Goal: Task Accomplishment & Management: Use online tool/utility

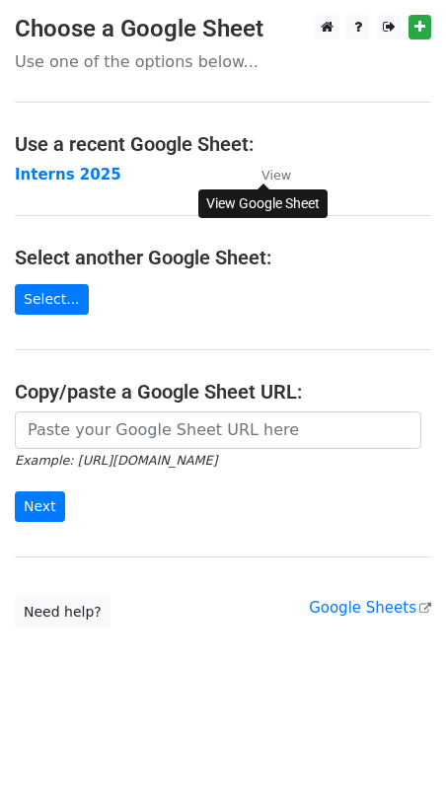
click at [283, 172] on small "View" at bounding box center [276, 175] width 30 height 15
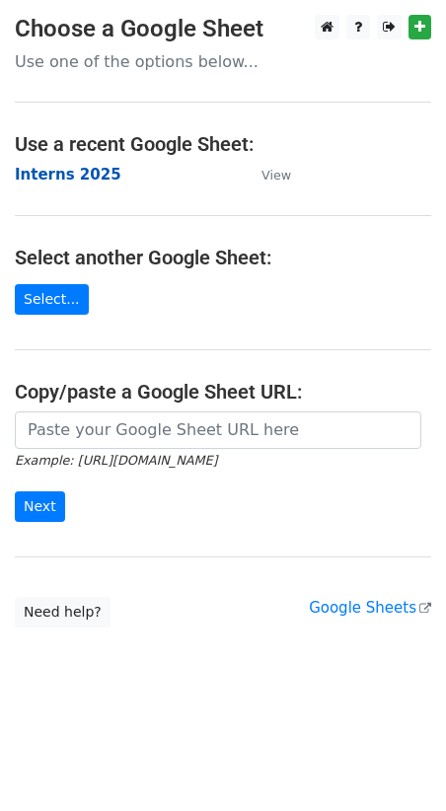
click at [57, 177] on strong "Interns 2025" at bounding box center [68, 175] width 107 height 18
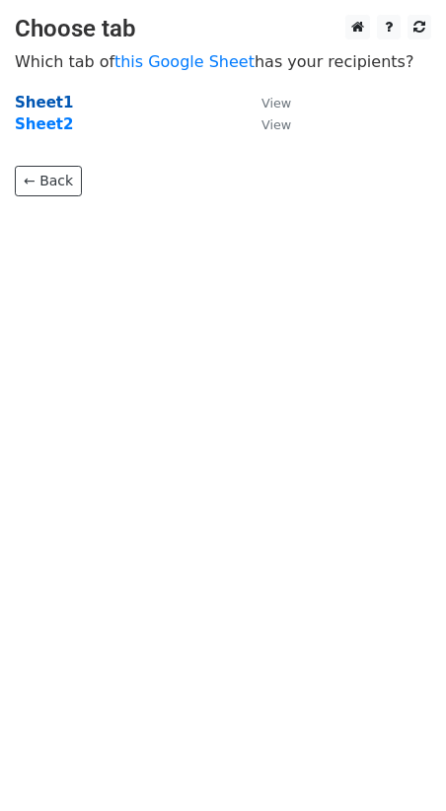
click at [37, 102] on strong "Sheet1" at bounding box center [44, 103] width 58 height 18
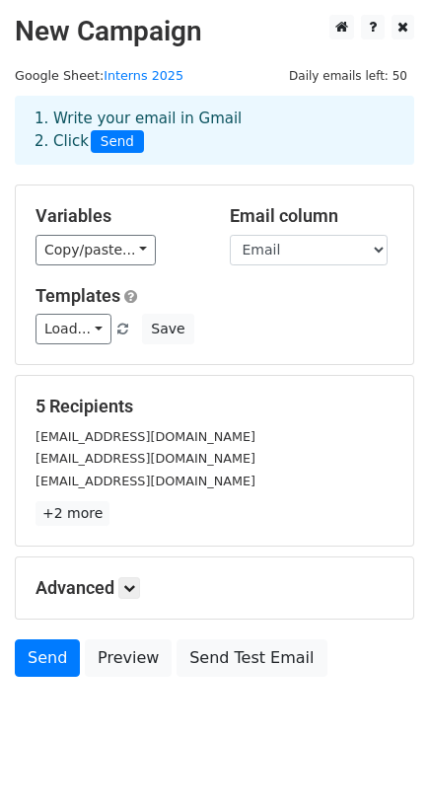
scroll to position [28, 0]
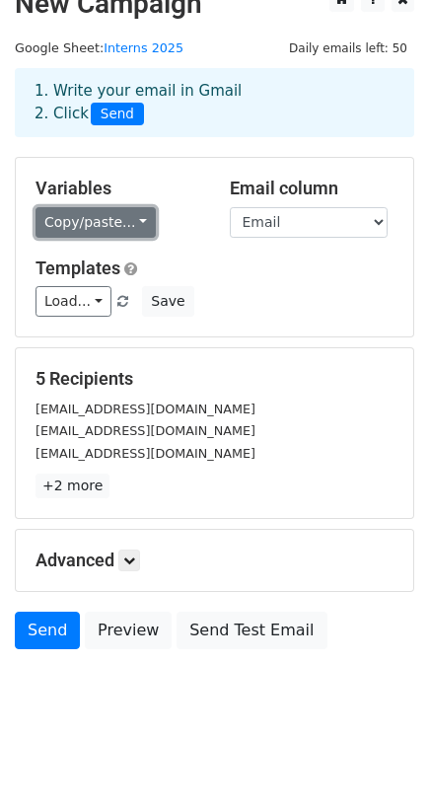
click at [134, 223] on link "Copy/paste..." at bounding box center [96, 222] width 120 height 31
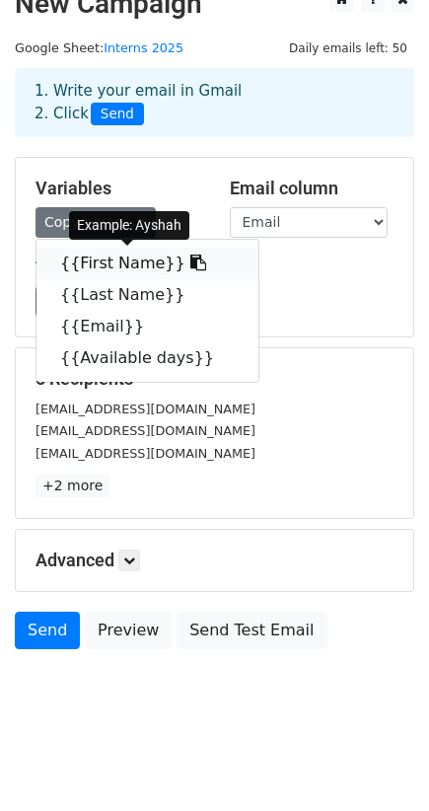
click at [190, 256] on icon at bounding box center [198, 263] width 16 height 16
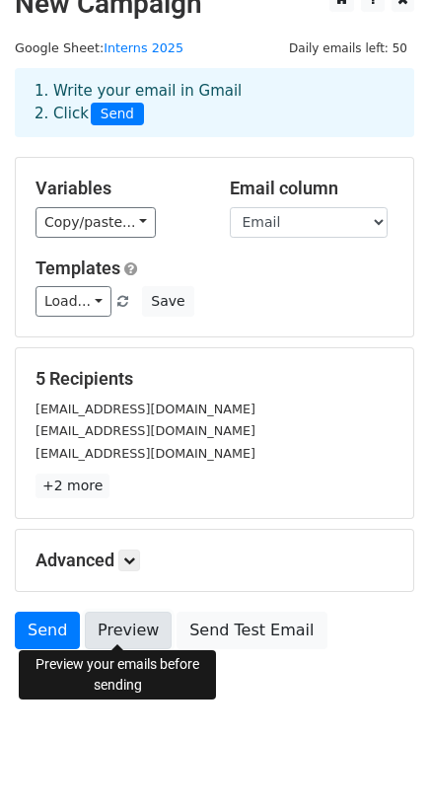
click at [121, 626] on link "Preview" at bounding box center [128, 630] width 87 height 37
click at [122, 620] on link "Preview" at bounding box center [128, 630] width 87 height 37
click at [116, 617] on link "Preview" at bounding box center [128, 630] width 87 height 37
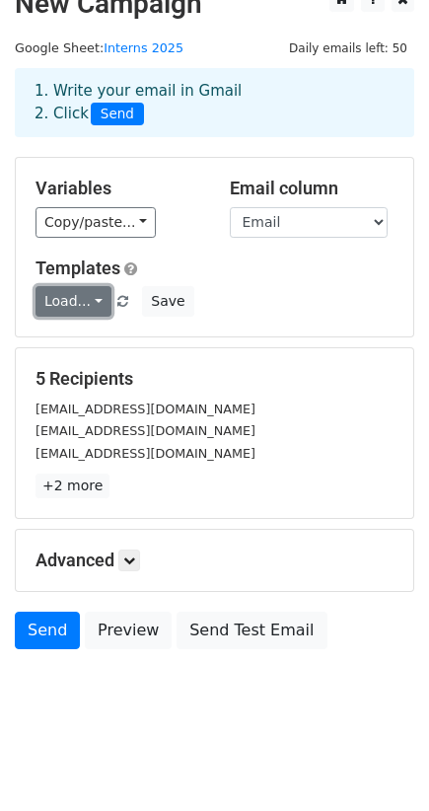
click at [91, 299] on link "Load..." at bounding box center [74, 301] width 76 height 31
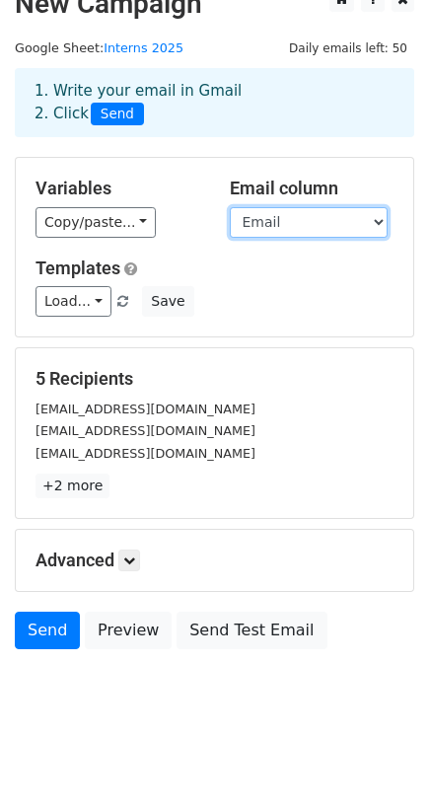
click at [373, 214] on select "First Name Last Name Email Available days" at bounding box center [309, 222] width 158 height 31
click at [347, 138] on div "1. Write your email in Gmail 2. Click Send" at bounding box center [214, 117] width 429 height 79
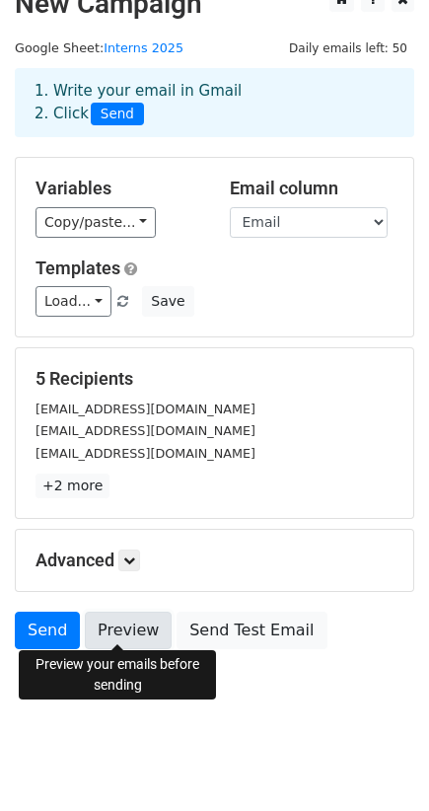
click at [124, 617] on link "Preview" at bounding box center [128, 630] width 87 height 37
click at [110, 629] on link "Preview" at bounding box center [128, 630] width 87 height 37
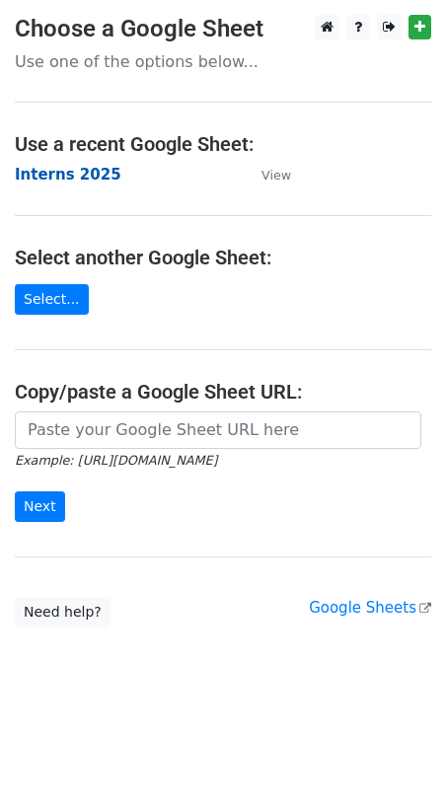
click at [92, 178] on strong "Interns 2025" at bounding box center [68, 175] width 107 height 18
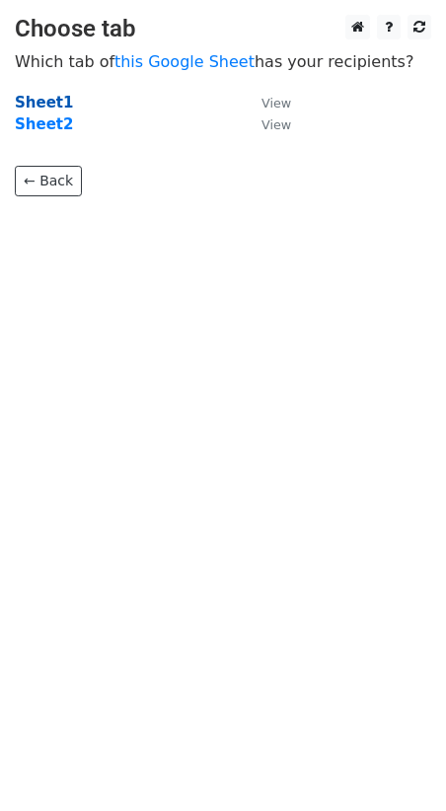
click at [39, 100] on strong "Sheet1" at bounding box center [44, 103] width 58 height 18
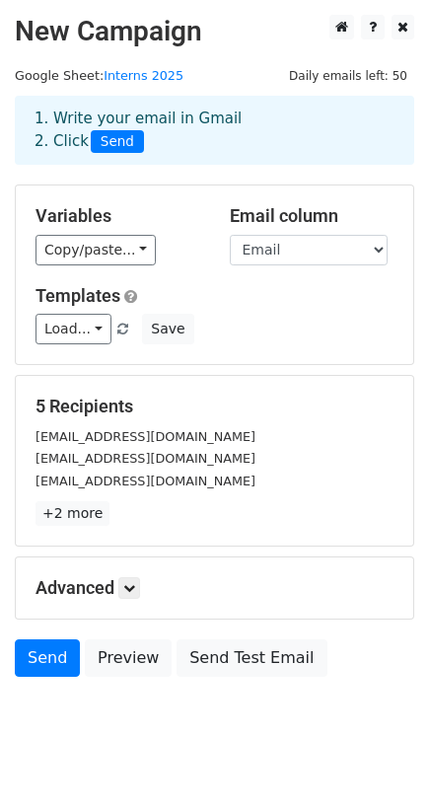
scroll to position [28, 0]
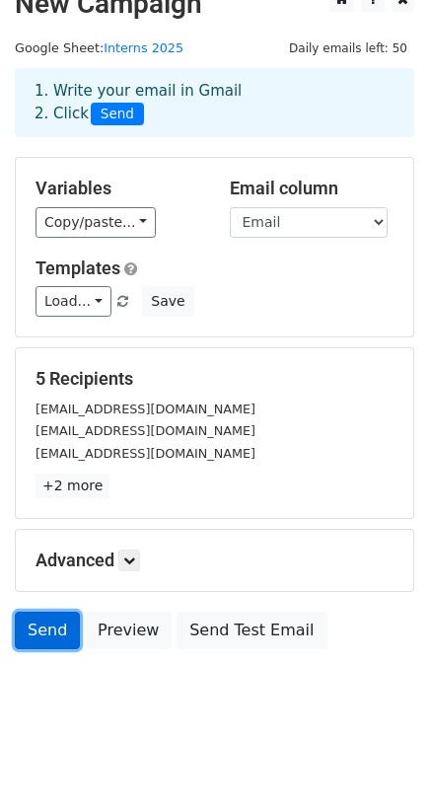
click at [60, 626] on link "Send" at bounding box center [47, 630] width 65 height 37
